Goal: Information Seeking & Learning: Learn about a topic

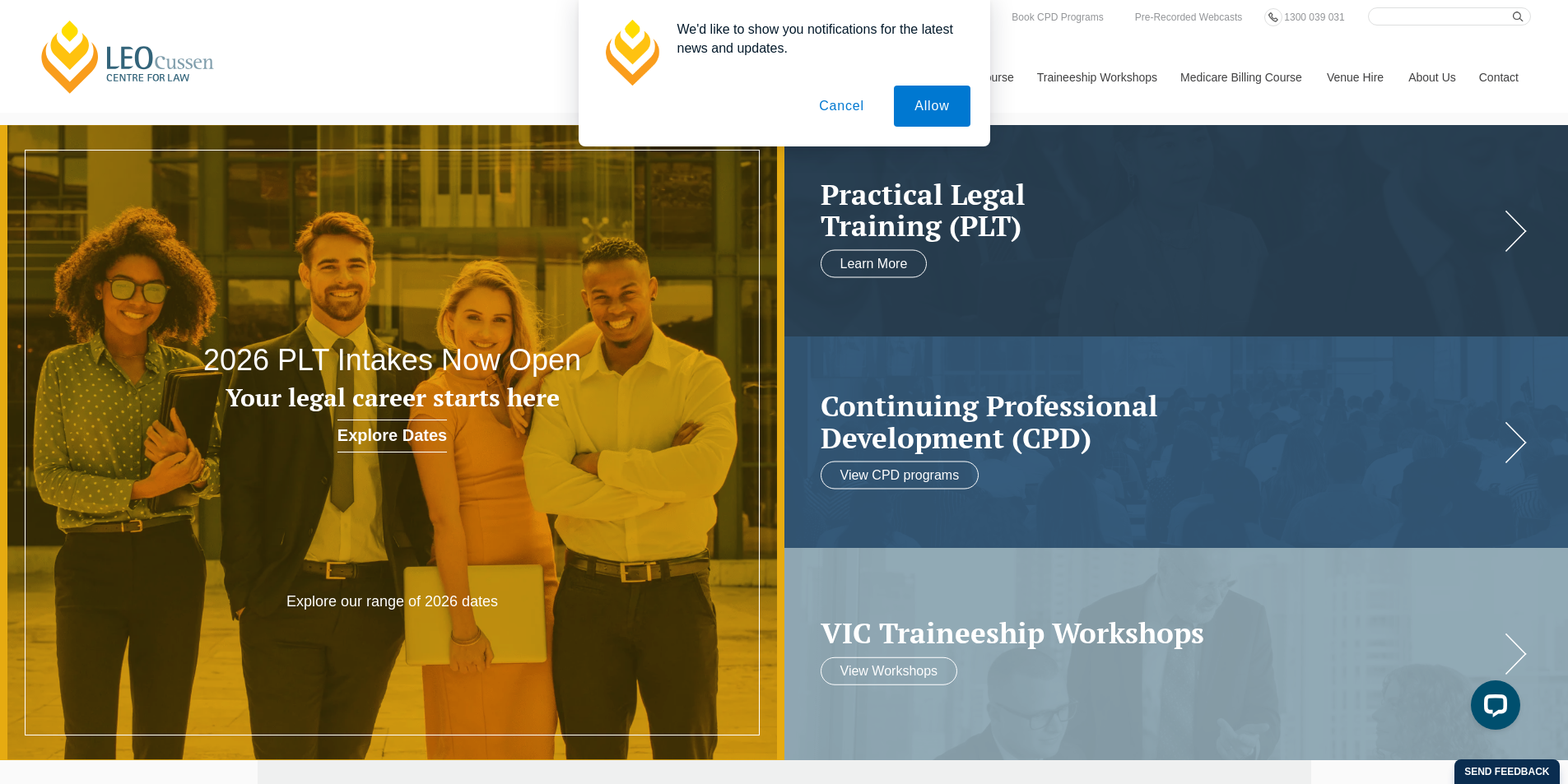
click at [860, 114] on button "Cancel" at bounding box center [842, 105] width 86 height 41
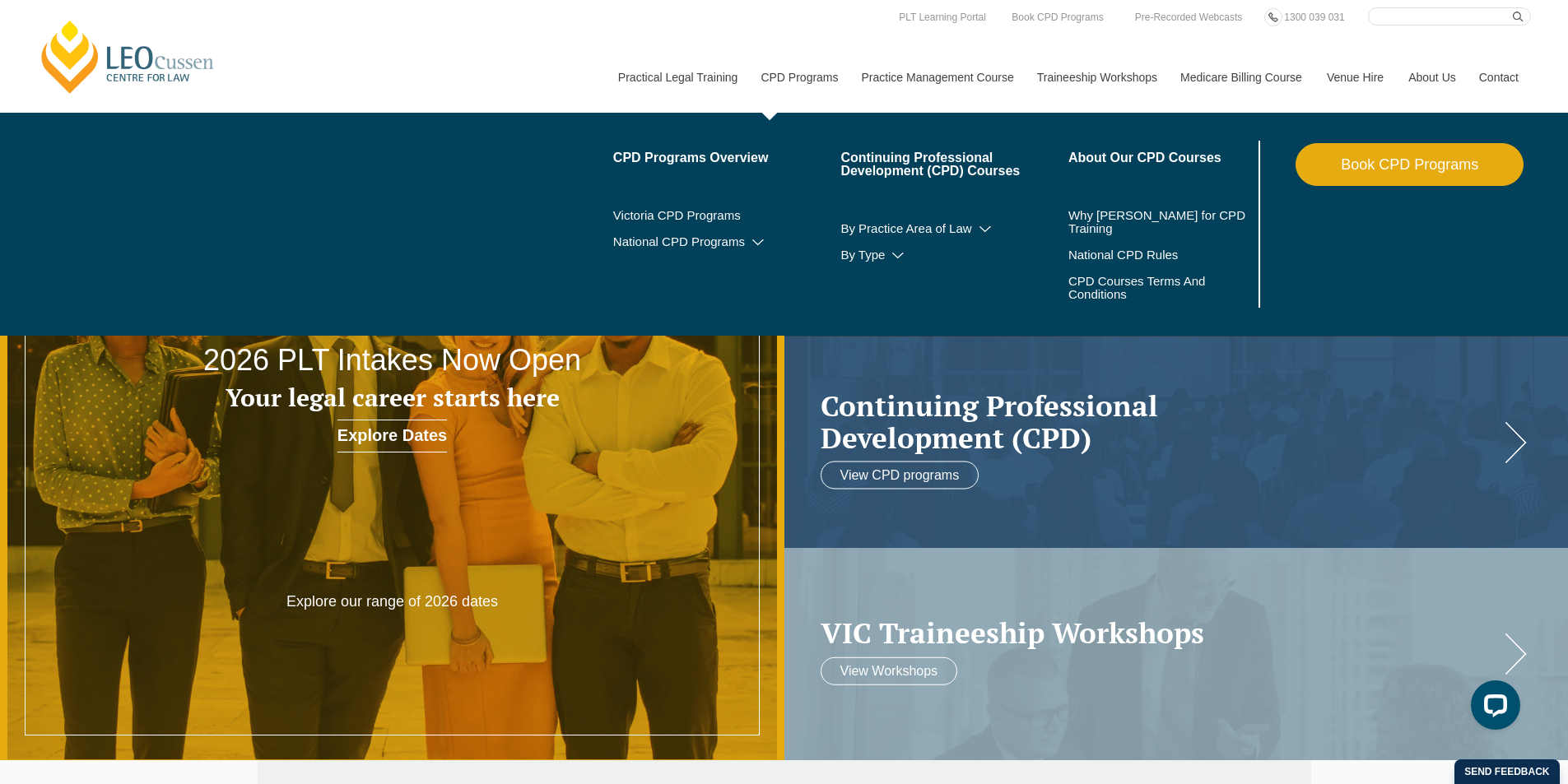
click at [811, 75] on link "CPD Programs" at bounding box center [798, 78] width 101 height 71
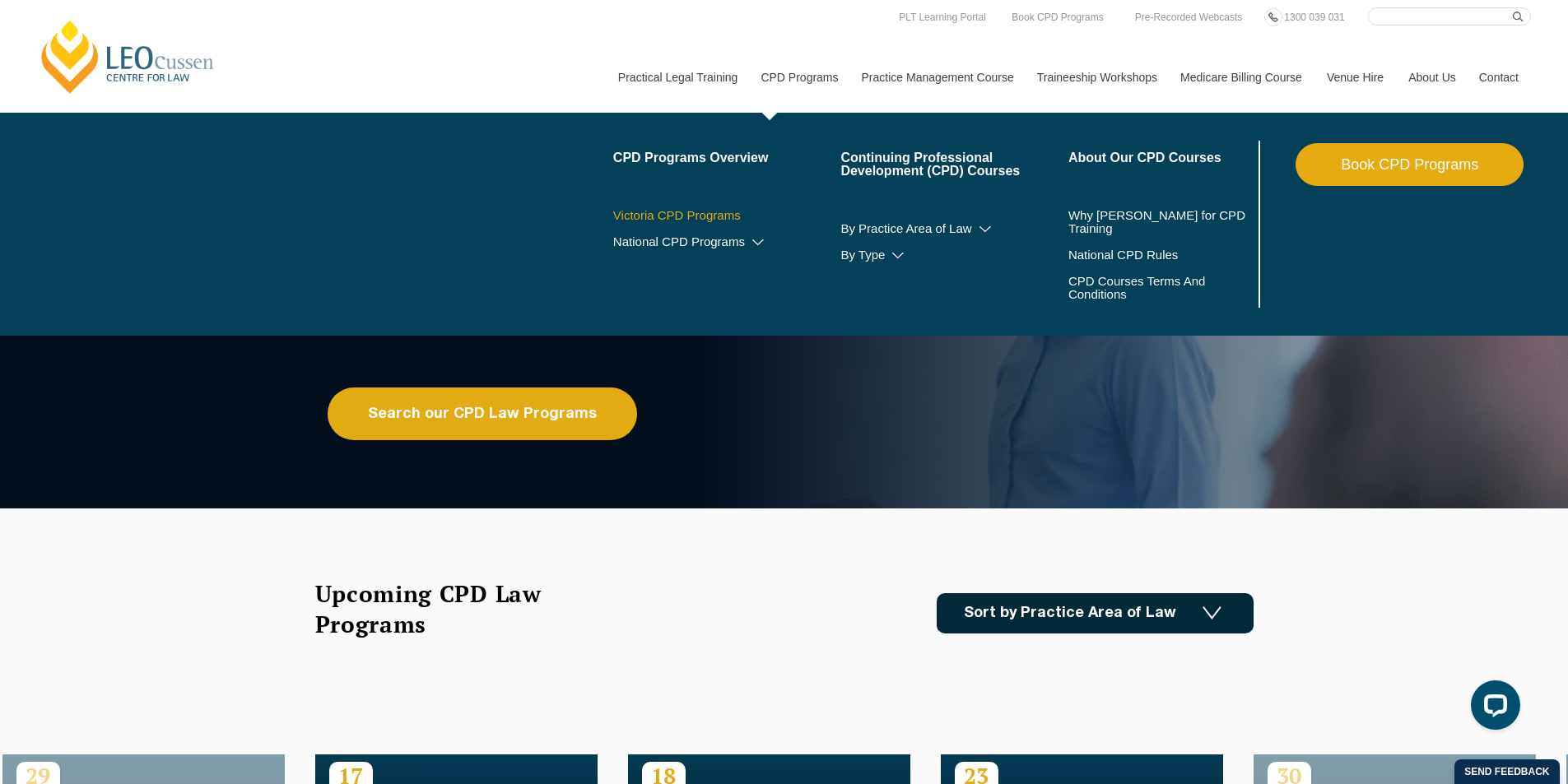
click at [703, 217] on link "Victoria CPD Programs" at bounding box center [727, 216] width 228 height 13
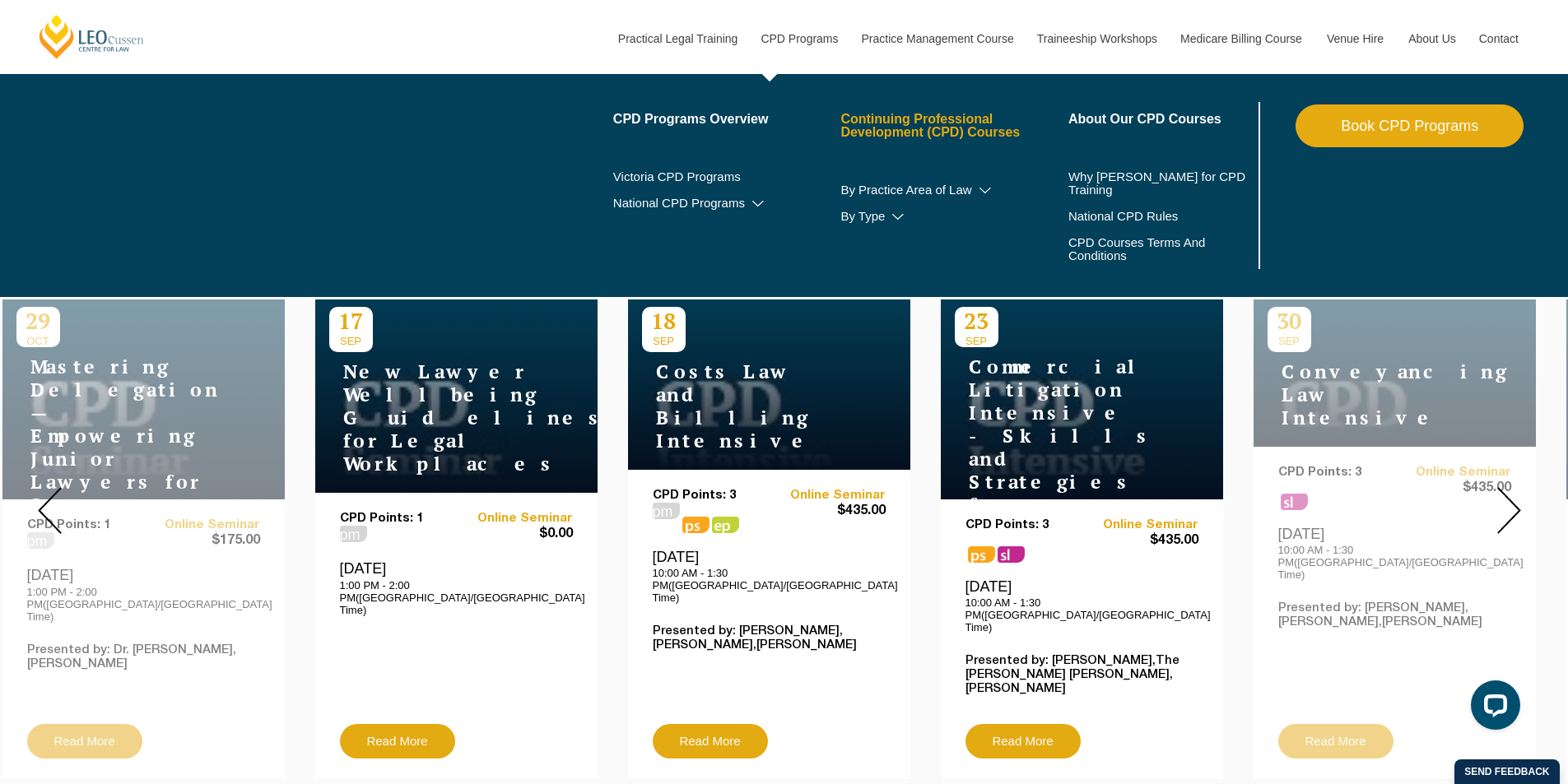
scroll to position [494, 0]
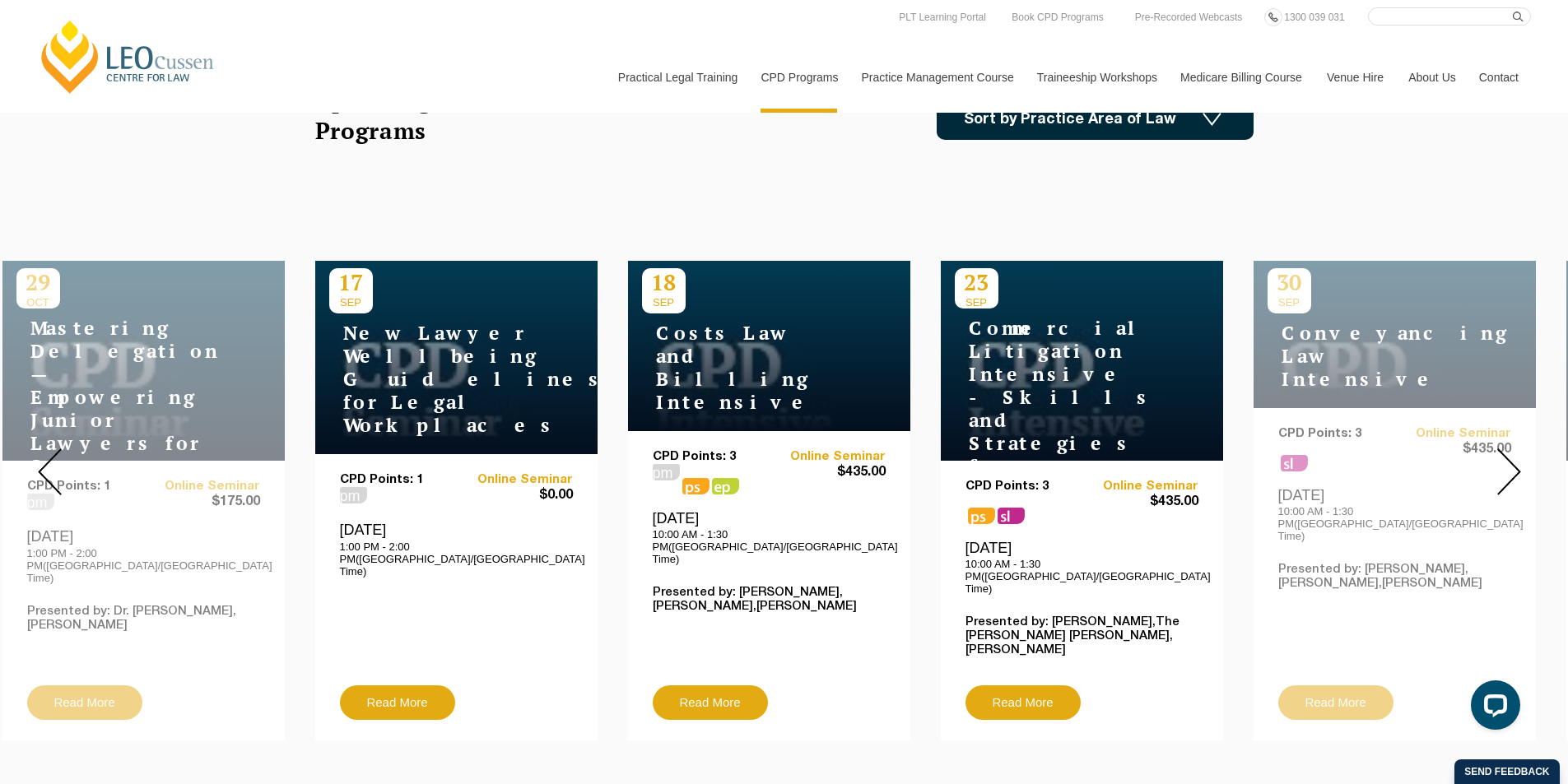
click at [409, 376] on h4 "New Lawyer Wellbeing Guidelines for Legal Workplaces" at bounding box center [431, 380] width 206 height 115
click at [408, 685] on link "Read More" at bounding box center [398, 703] width 115 height 35
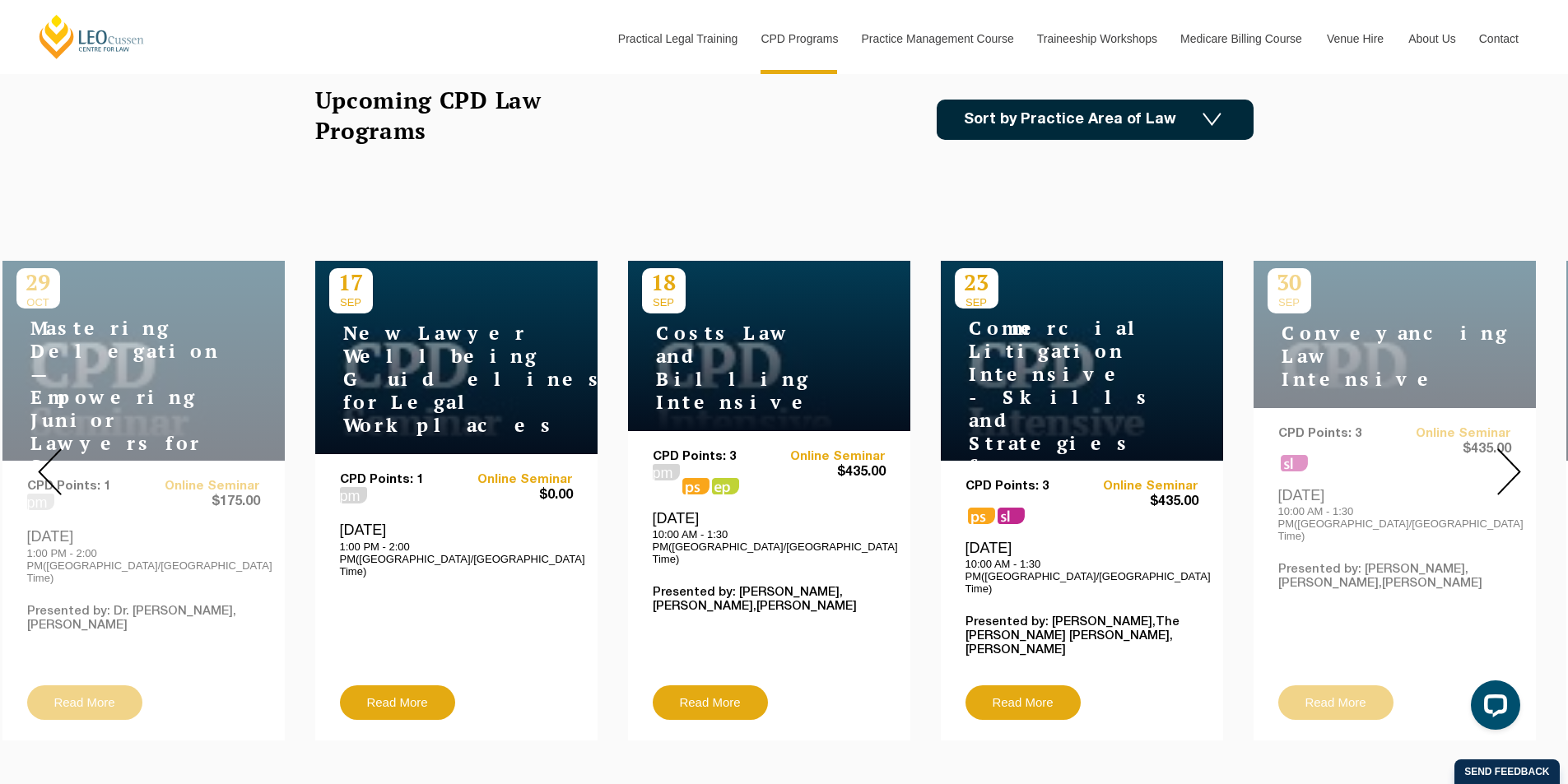
click at [1063, 393] on h4 "Commercial Litigation Intensive - Skills and Strategies for Success in Commerci…" at bounding box center [1057, 444] width 206 height 253
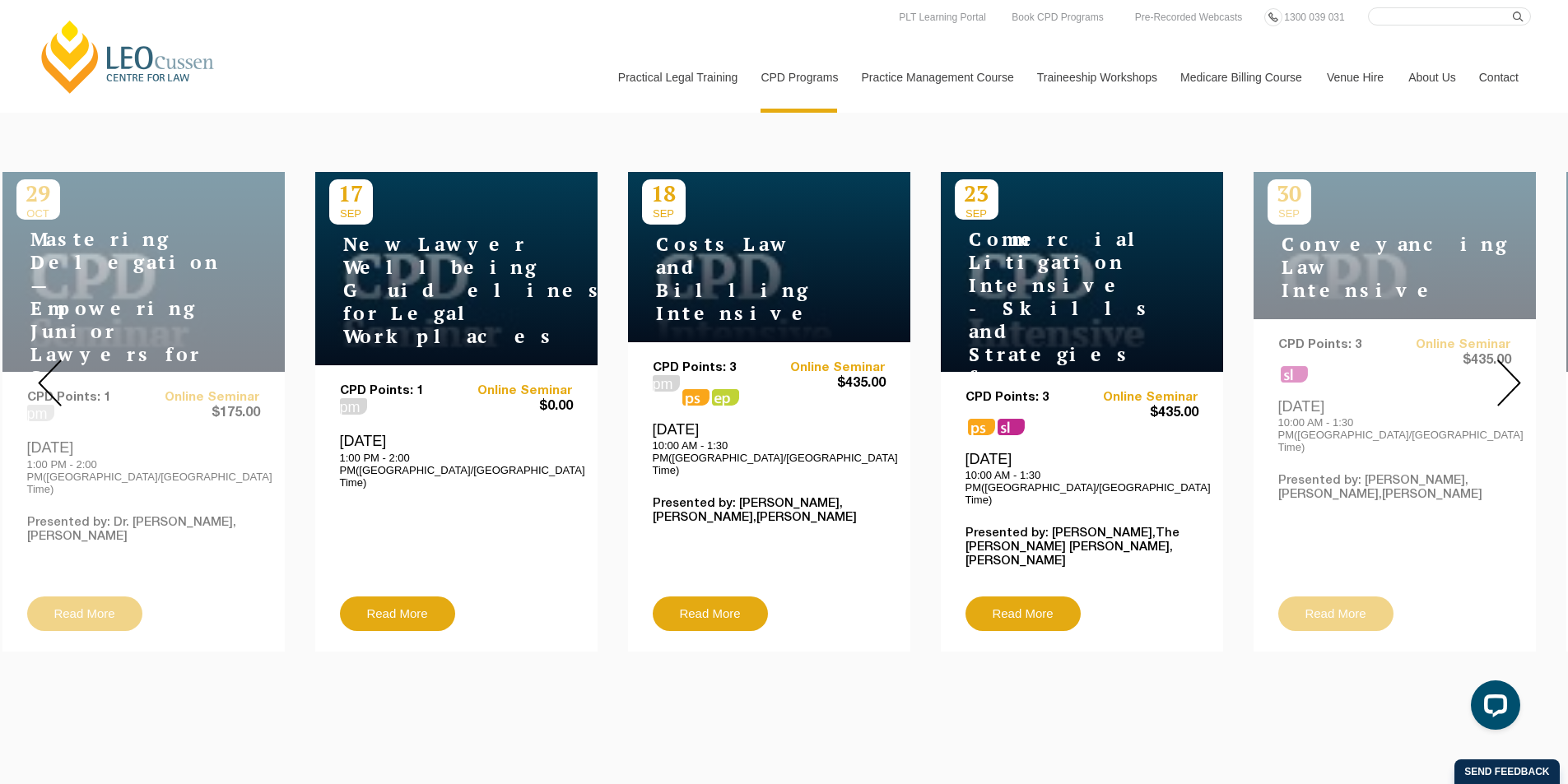
scroll to position [576, 0]
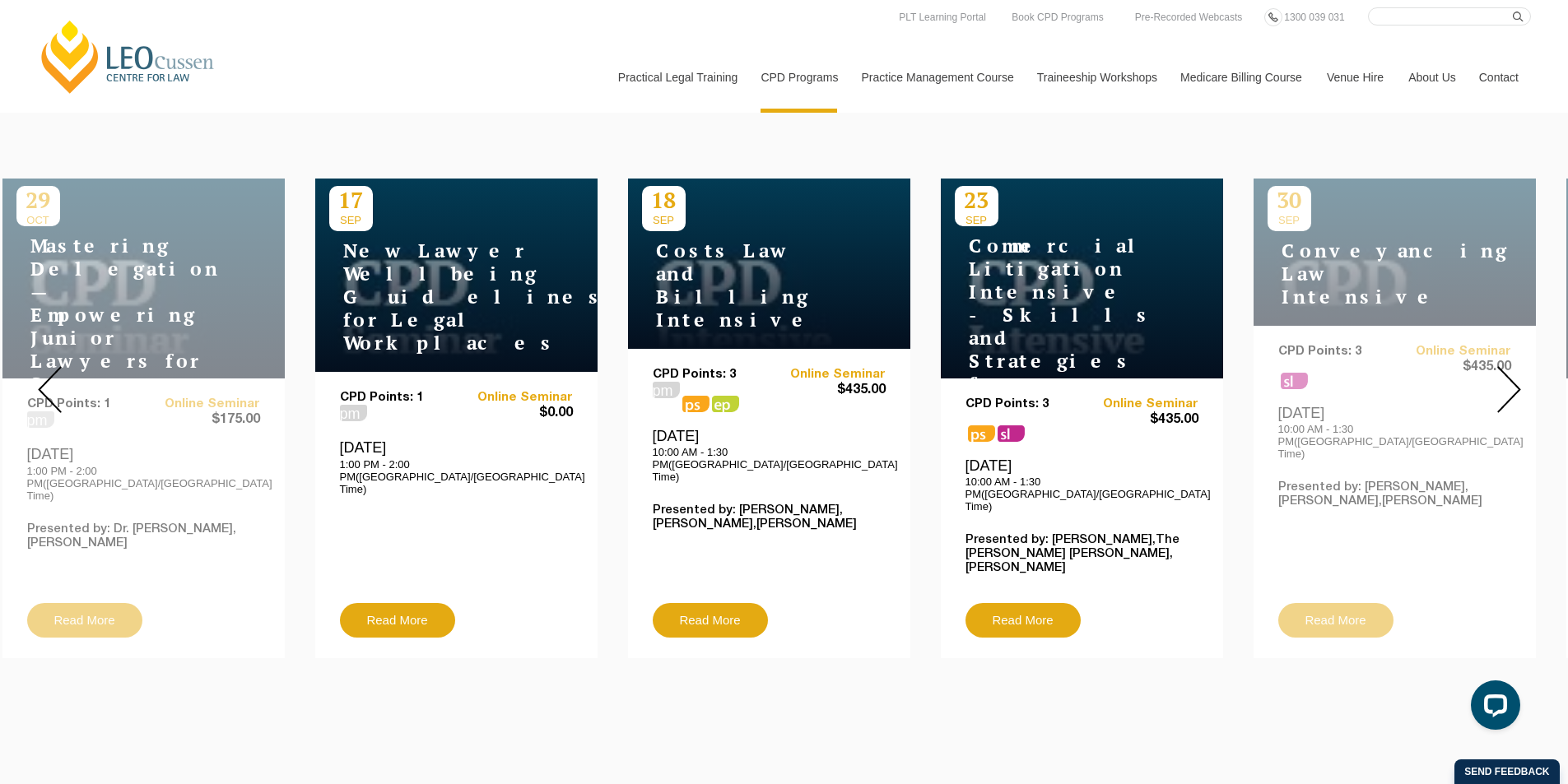
click at [138, 275] on div "29 OCT Mastering Delegation — Empowering Junior Lawyers for Success CPD Points:…" at bounding box center [144, 418] width 283 height 480
click at [194, 640] on div "23 OCT NDIS Intensive CPD Points: 3 ps sl Online Seminar $435.00 Thursday, 23 O…" at bounding box center [784, 389] width 1568 height 563
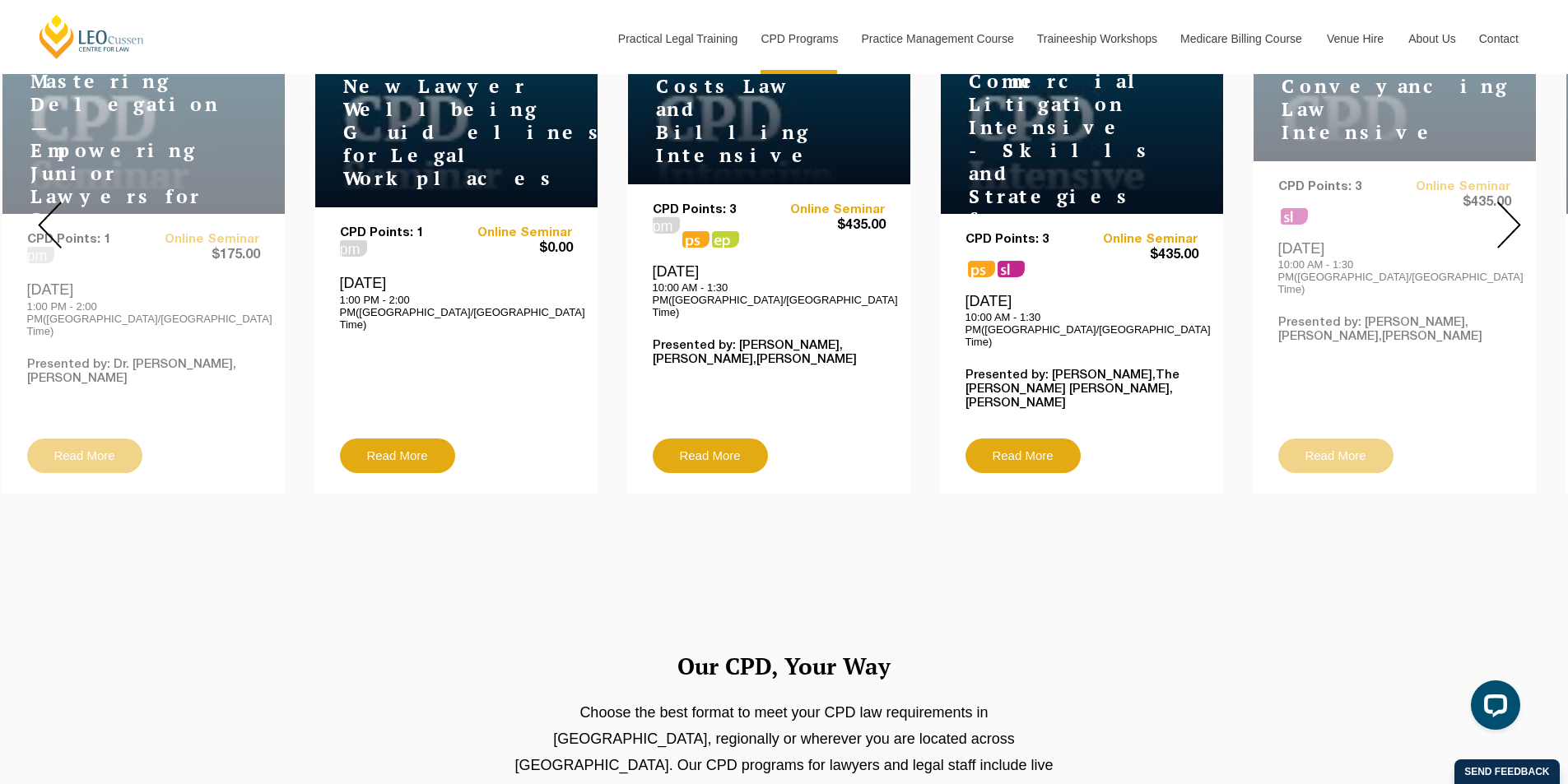
scroll to position [658, 0]
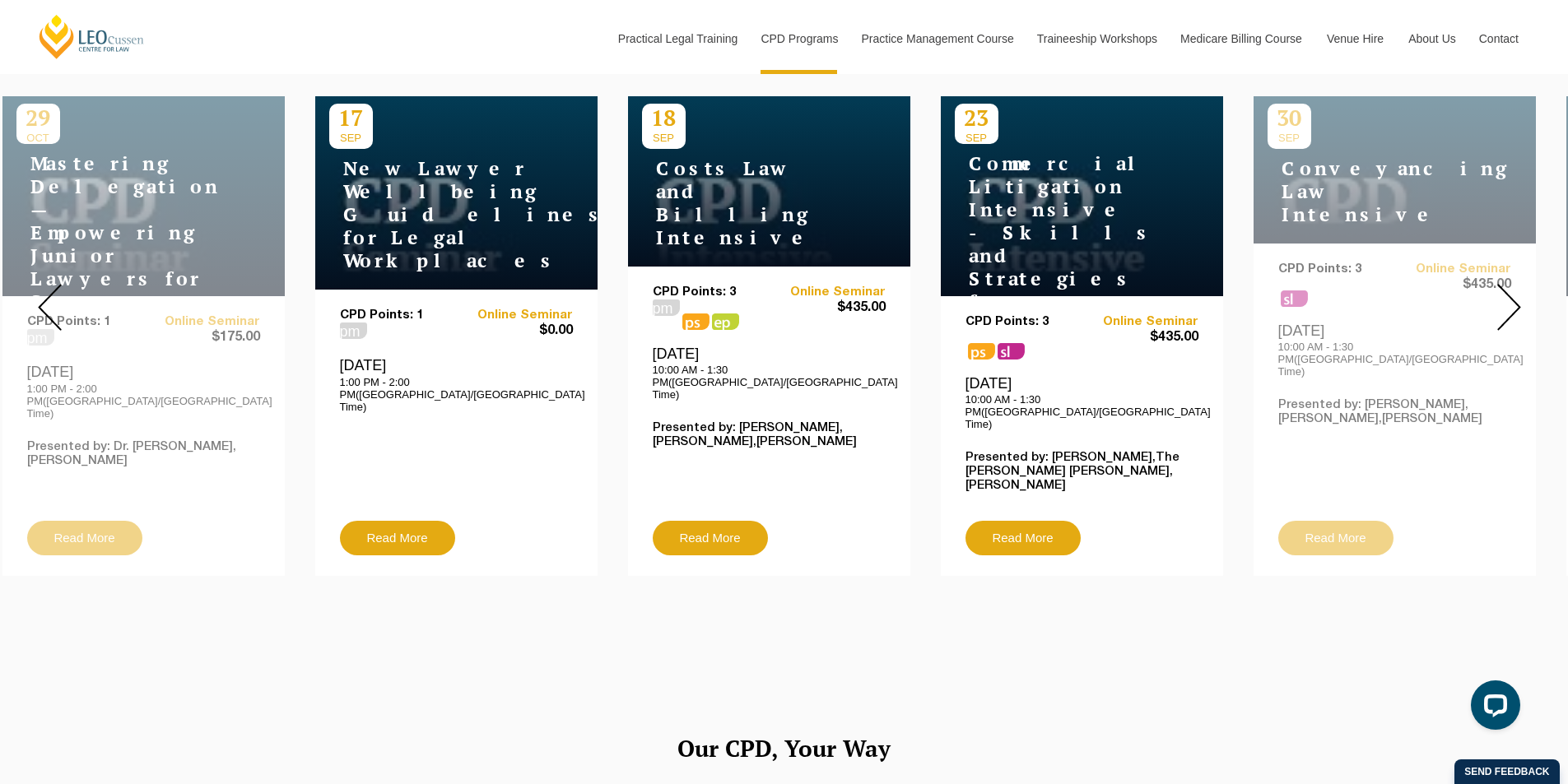
click at [105, 507] on div "29 OCT Mastering Delegation — Empowering Junior Lawyers for Success CPD Points:…" at bounding box center [144, 335] width 283 height 480
click at [41, 302] on img at bounding box center [50, 307] width 24 height 47
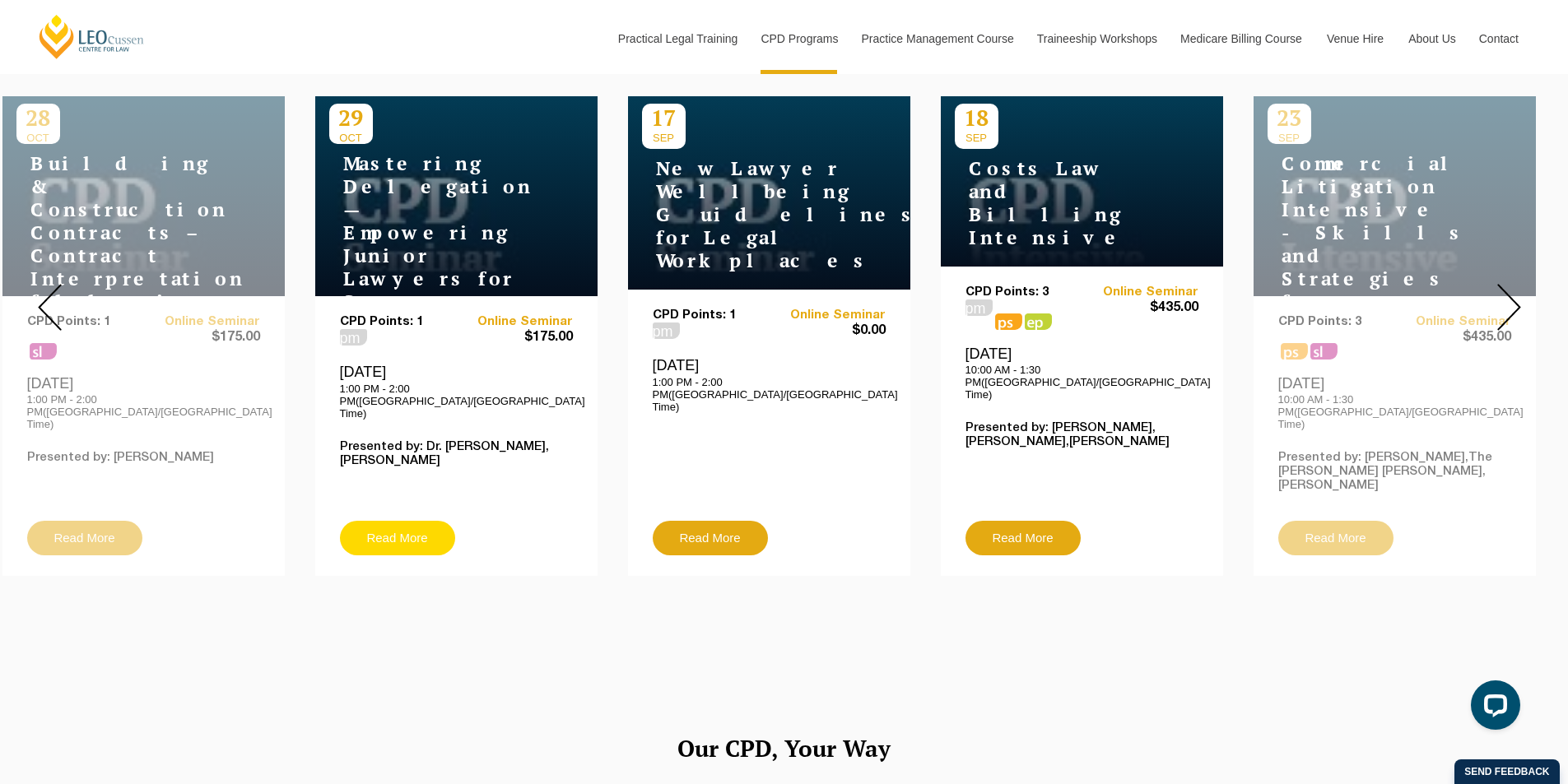
click at [392, 521] on link "Read More" at bounding box center [398, 539] width 115 height 35
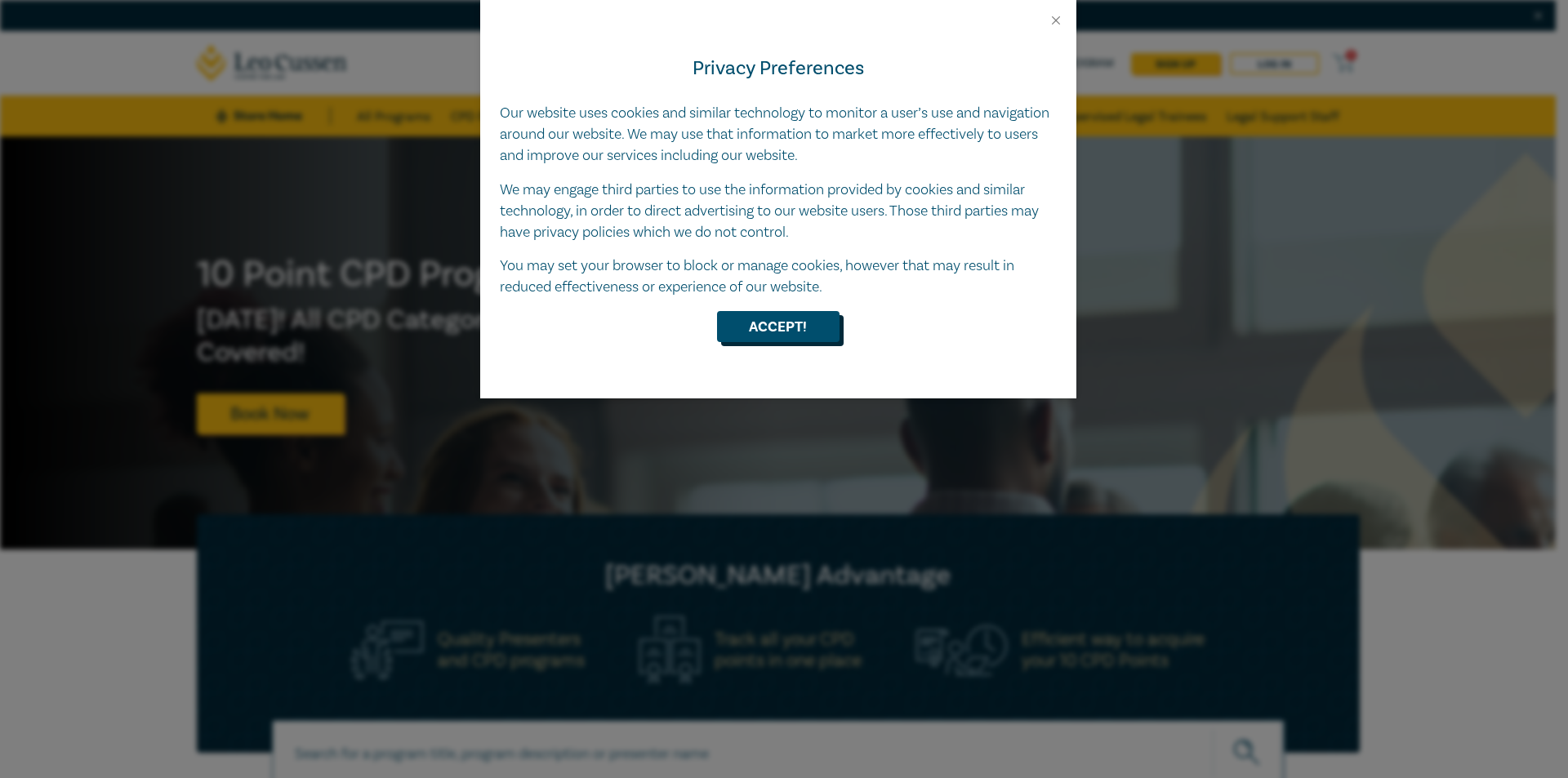
click at [776, 326] on button "Accept!" at bounding box center [778, 326] width 123 height 31
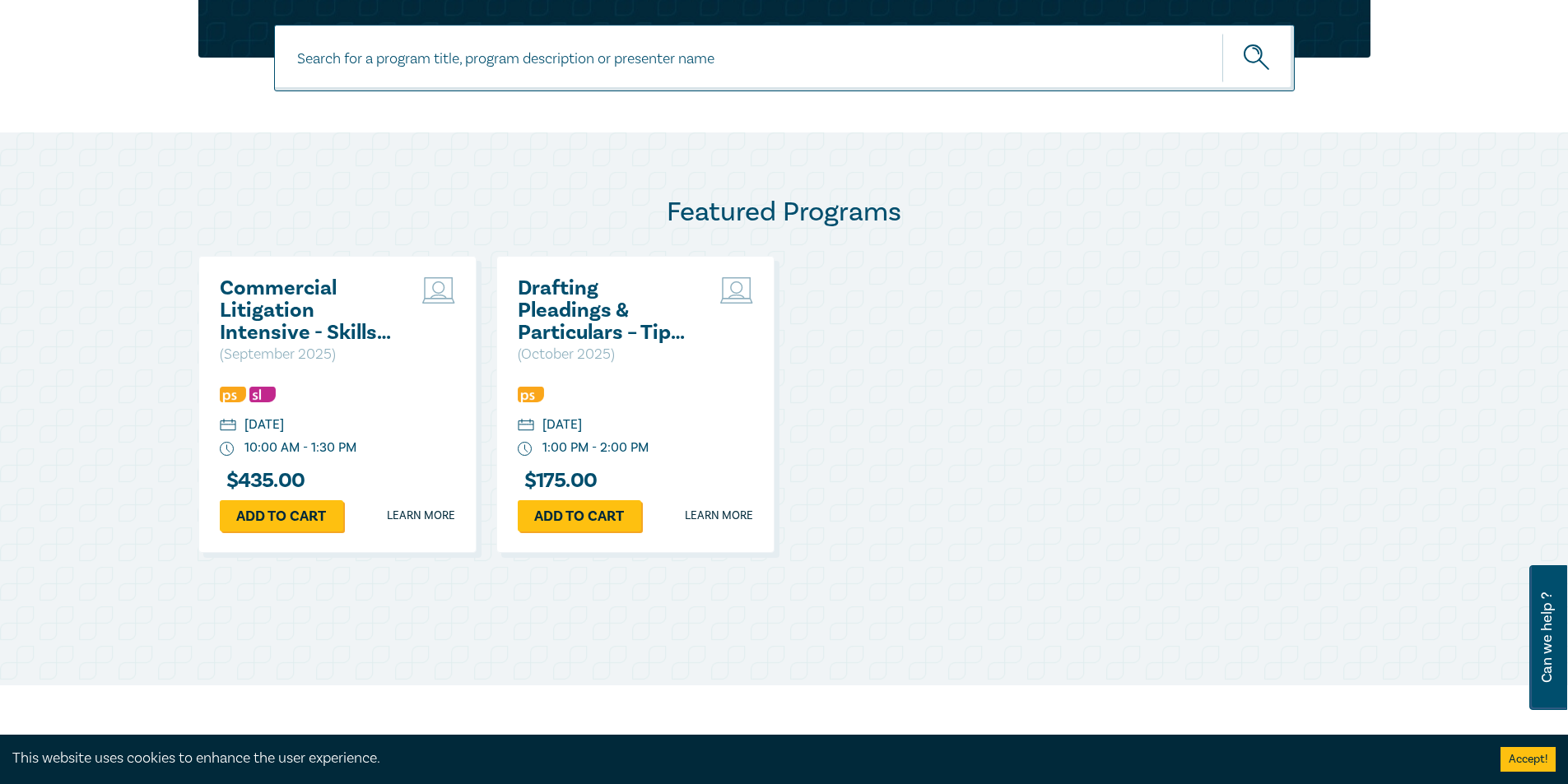
scroll to position [741, 0]
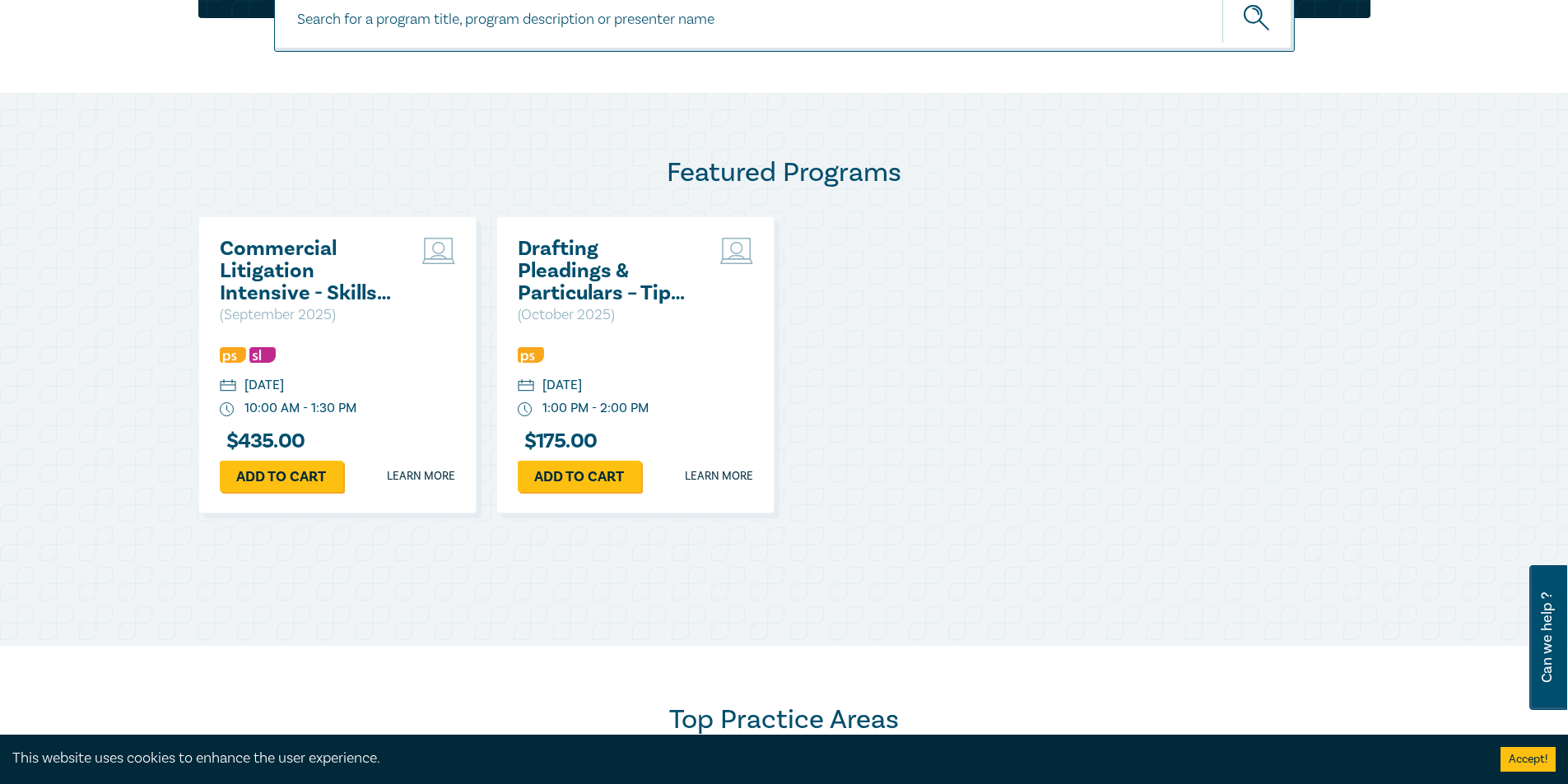
click at [603, 284] on h2 "Drafting Pleadings & Particulars – Tips & Traps" at bounding box center [606, 271] width 177 height 67
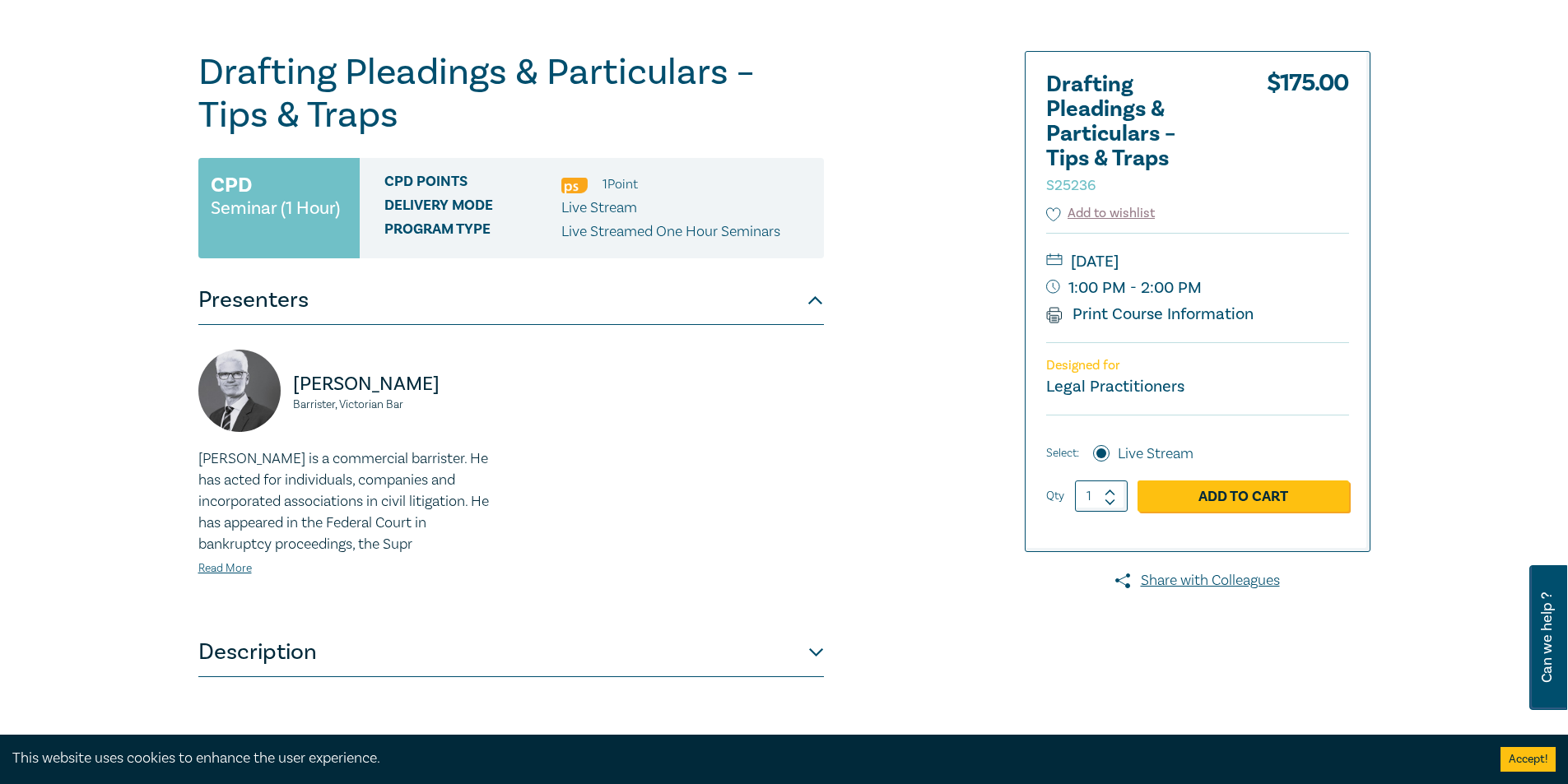
scroll to position [329, 0]
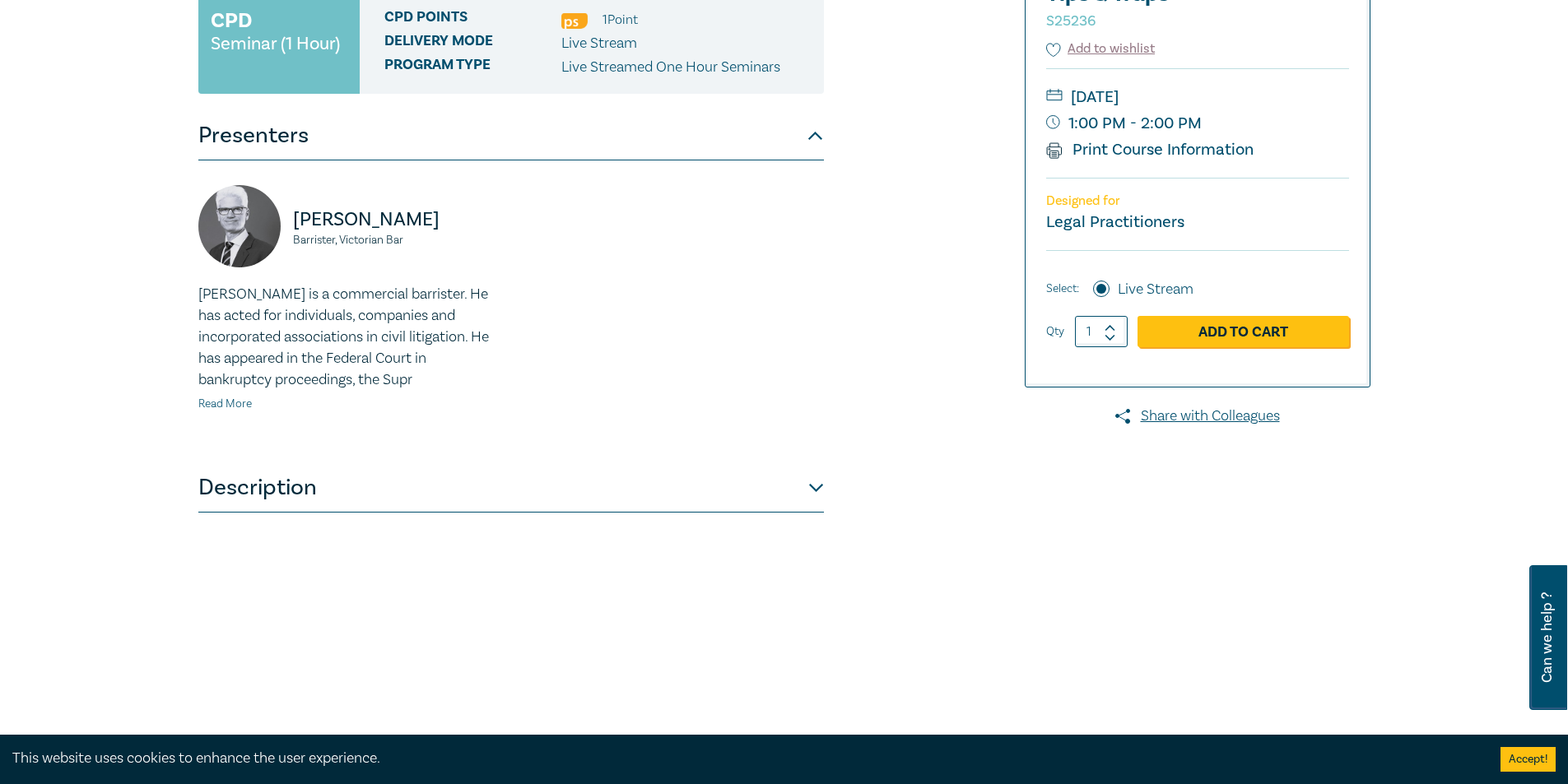
click at [243, 405] on link "Read More" at bounding box center [225, 404] width 54 height 14
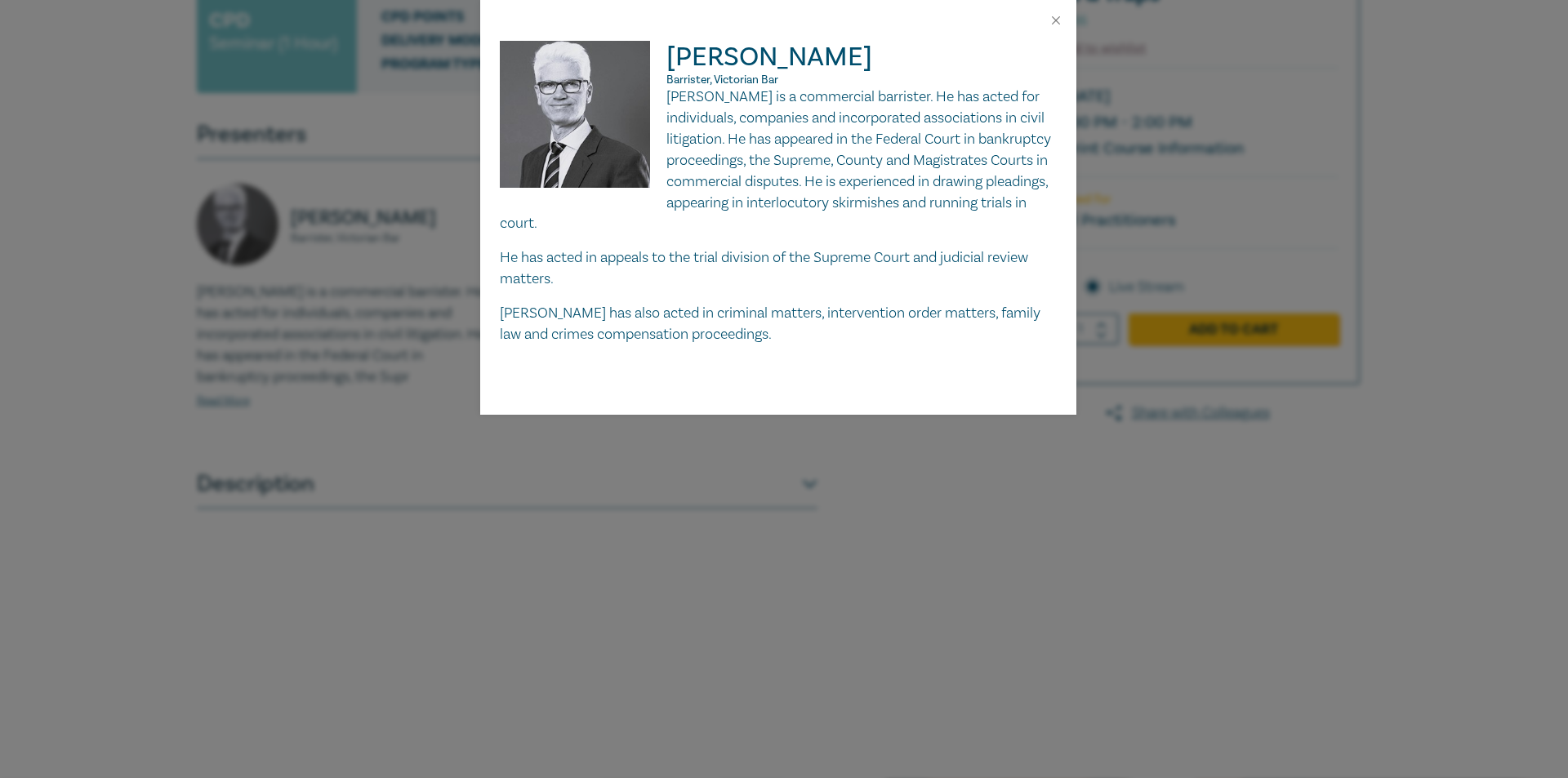
click at [546, 451] on div "[PERSON_NAME] Barrister, Victorian [PERSON_NAME] is a commercial barrister. He …" at bounding box center [784, 389] width 1568 height 778
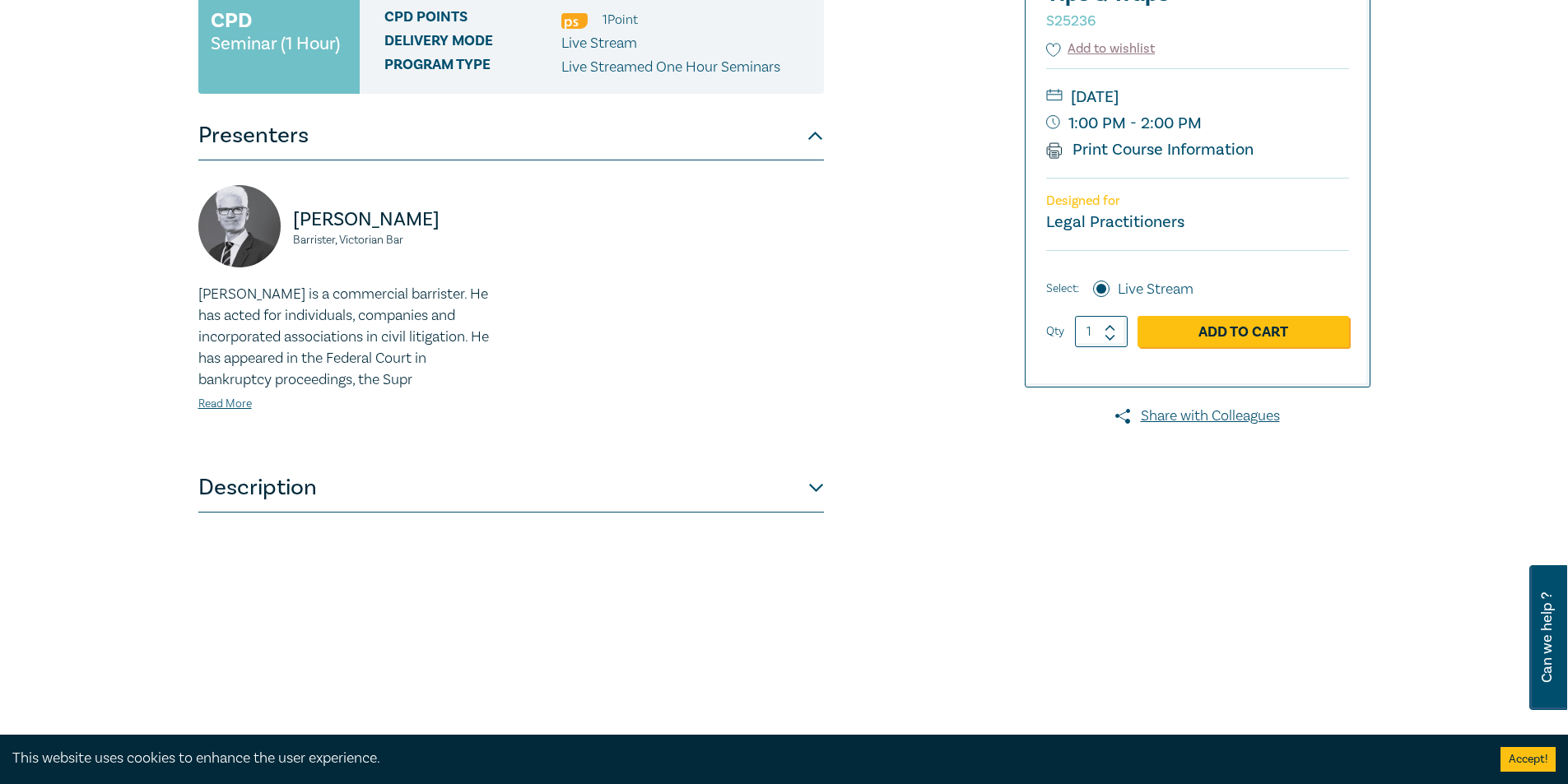
click at [815, 490] on button "Description" at bounding box center [511, 488] width 626 height 50
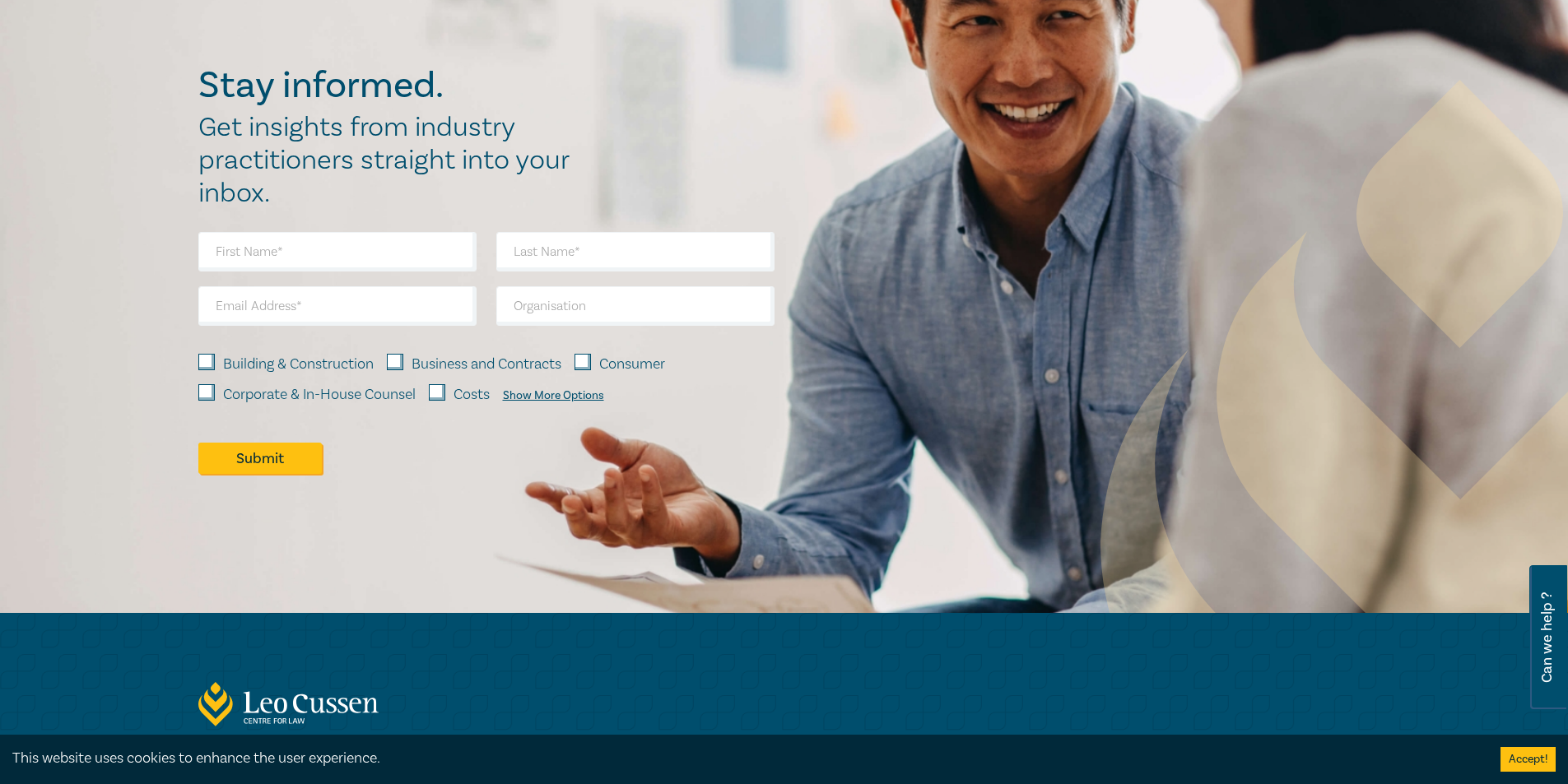
scroll to position [2174, 0]
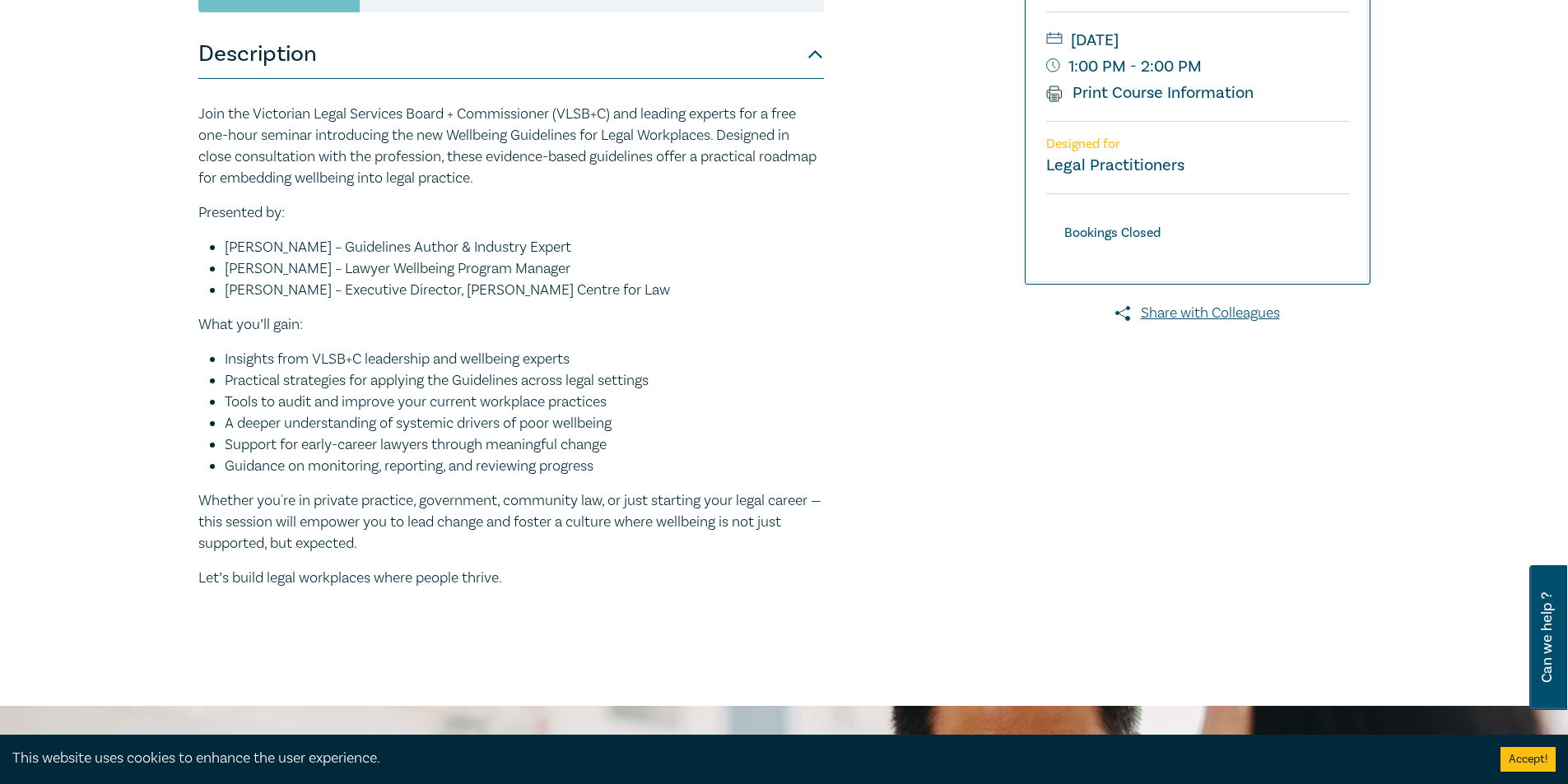
scroll to position [411, 0]
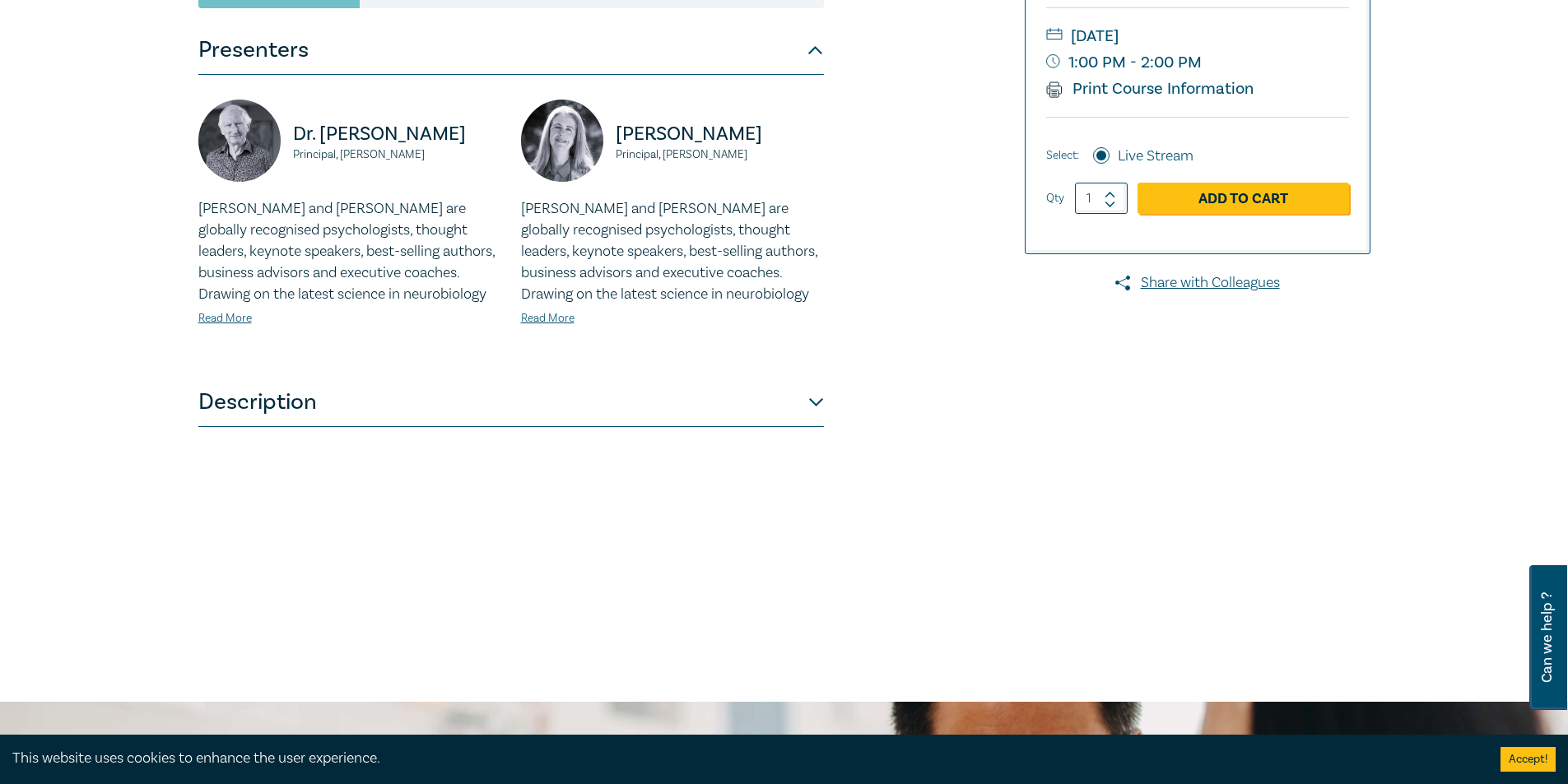
scroll to position [494, 0]
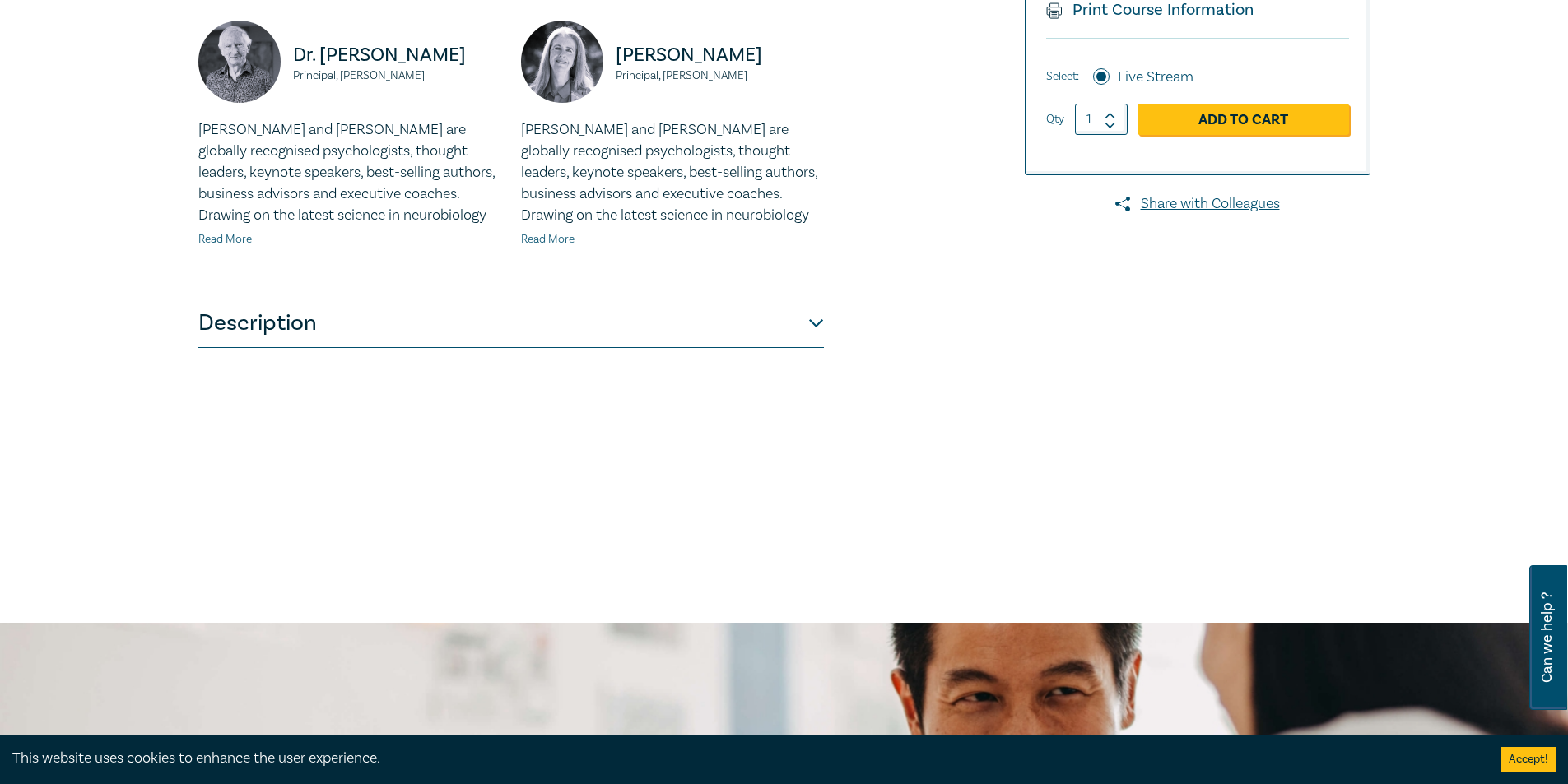
click at [817, 316] on button "Description" at bounding box center [511, 324] width 626 height 50
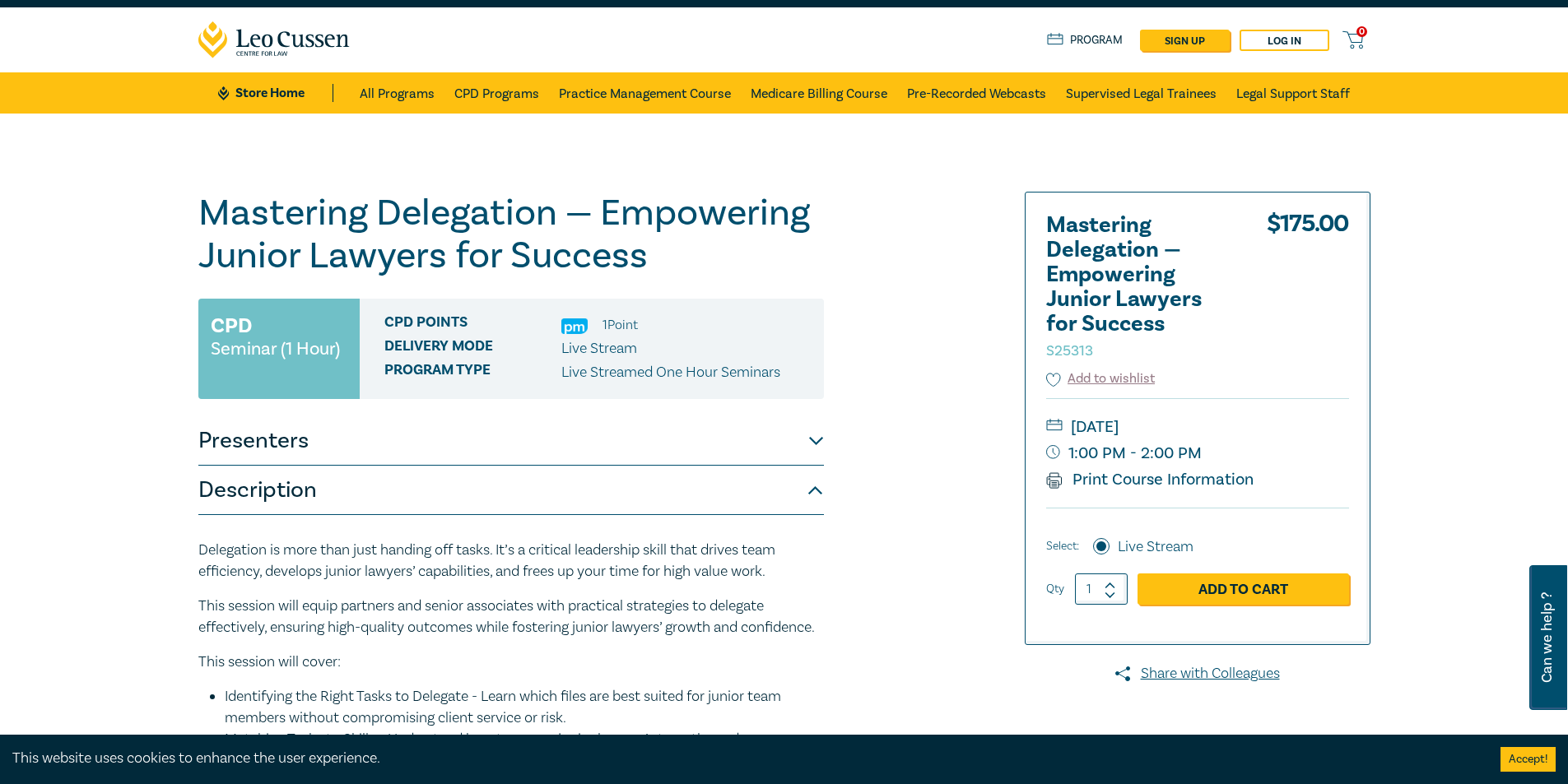
scroll to position [0, 0]
